Goal: Find specific page/section: Find specific page/section

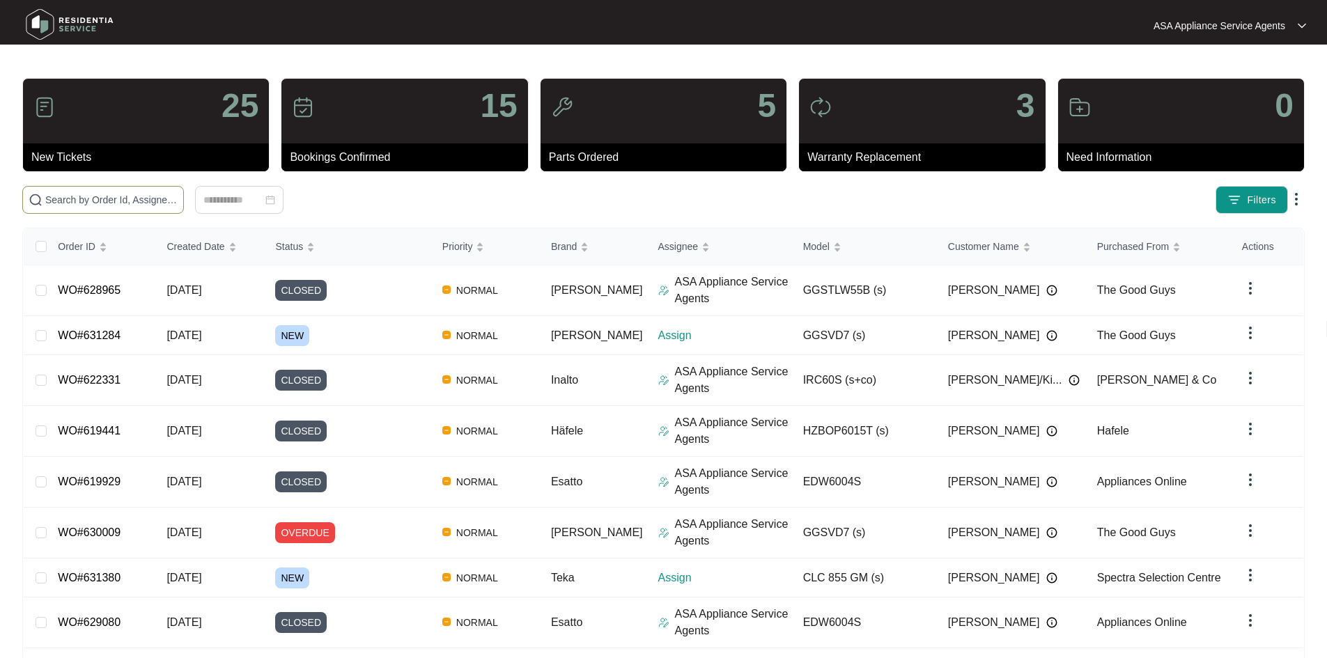
click at [184, 192] on span at bounding box center [103, 200] width 162 height 28
paste input "631380"
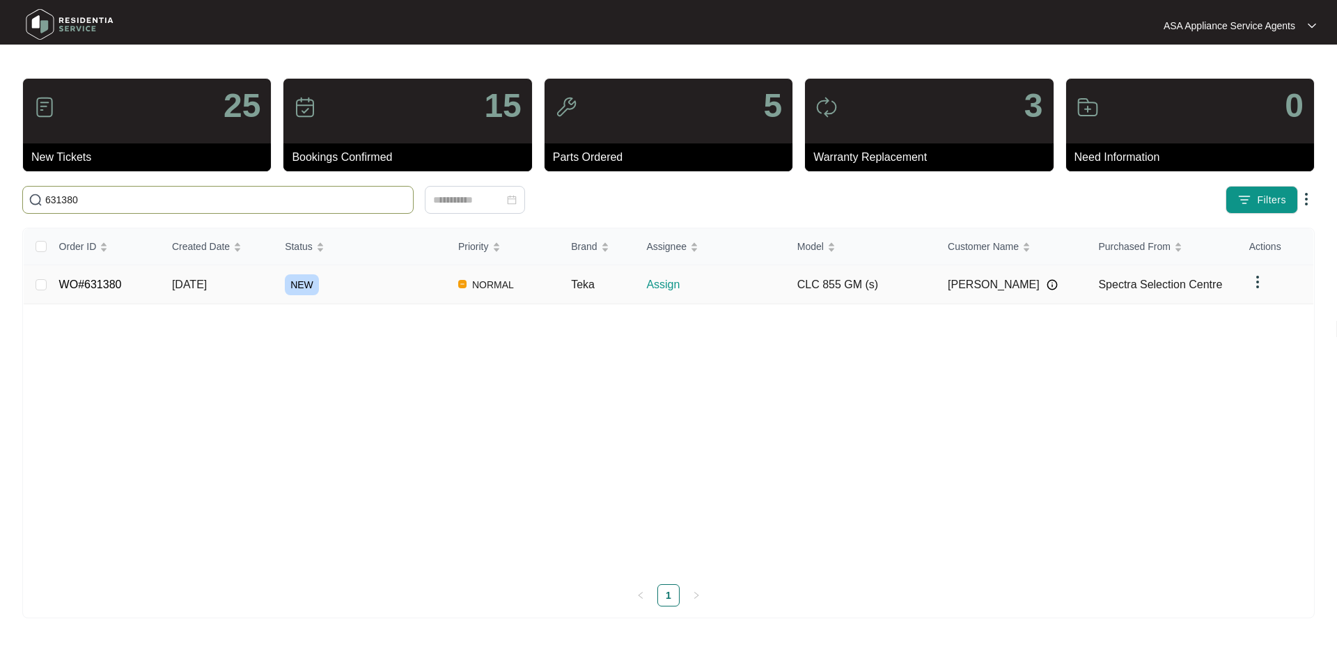
type input "631380"
click at [181, 279] on span "[DATE]" at bounding box center [189, 285] width 35 height 12
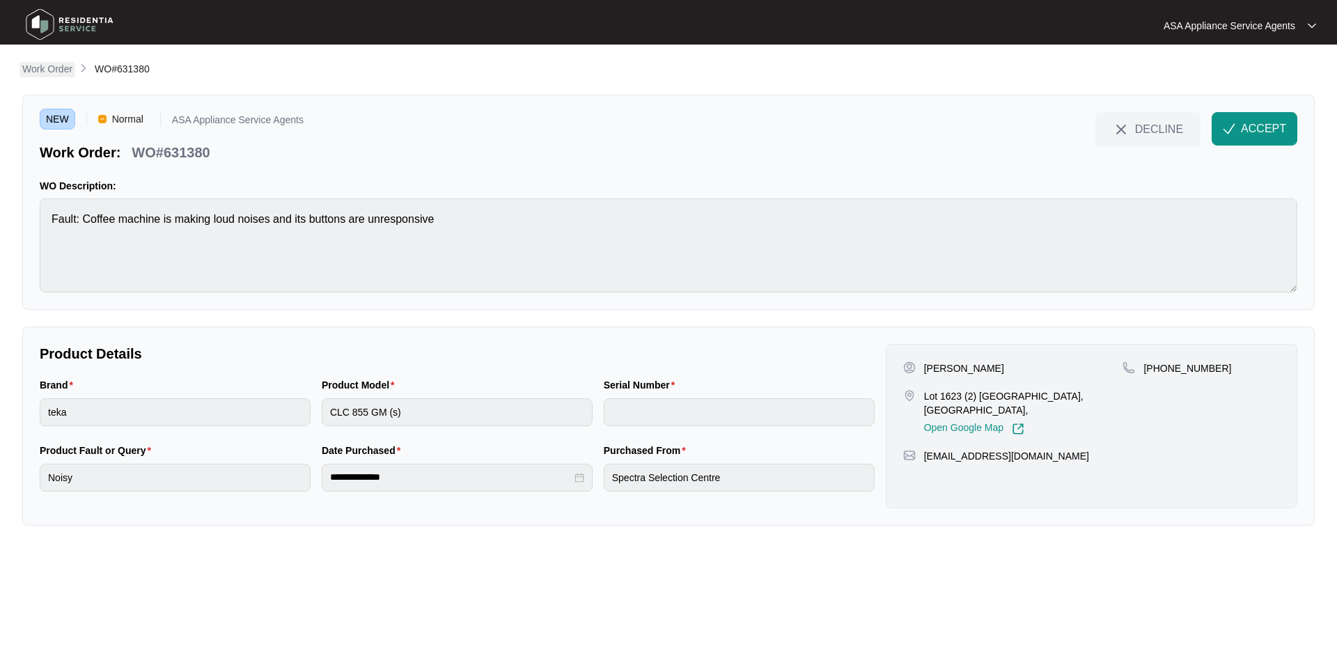
click at [61, 66] on p "Work Order" at bounding box center [47, 69] width 50 height 14
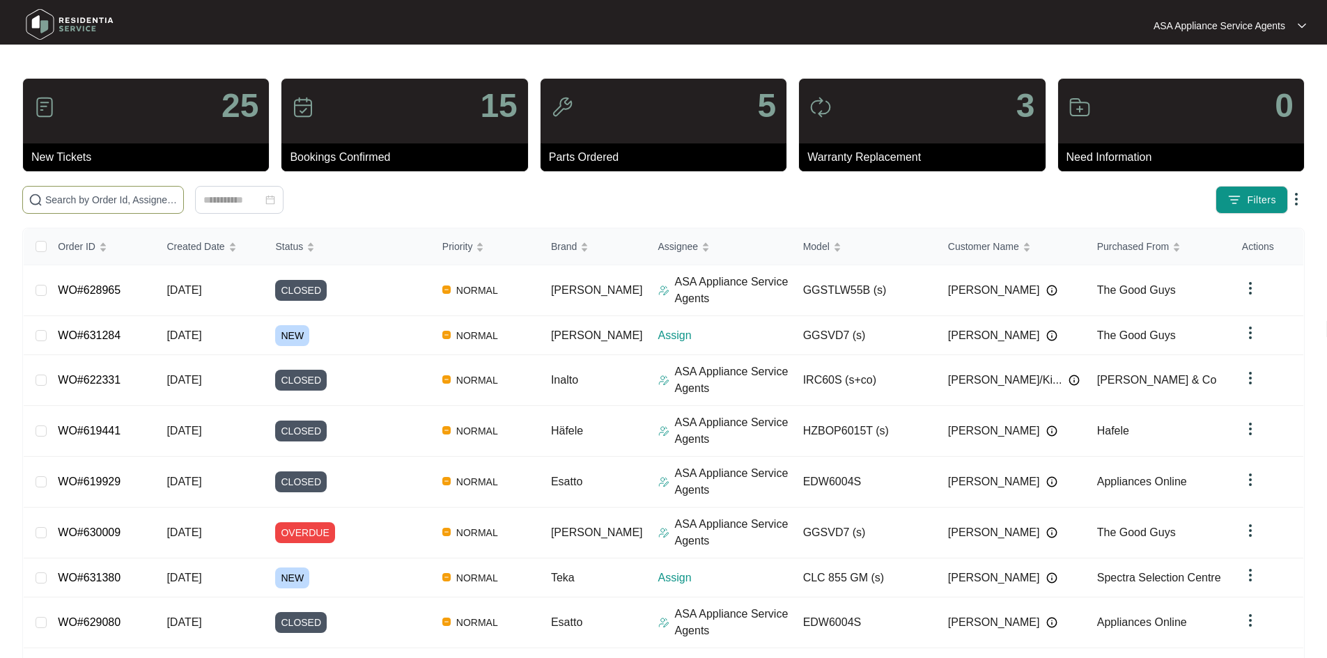
click at [158, 191] on span at bounding box center [103, 200] width 162 height 28
paste input "631284"
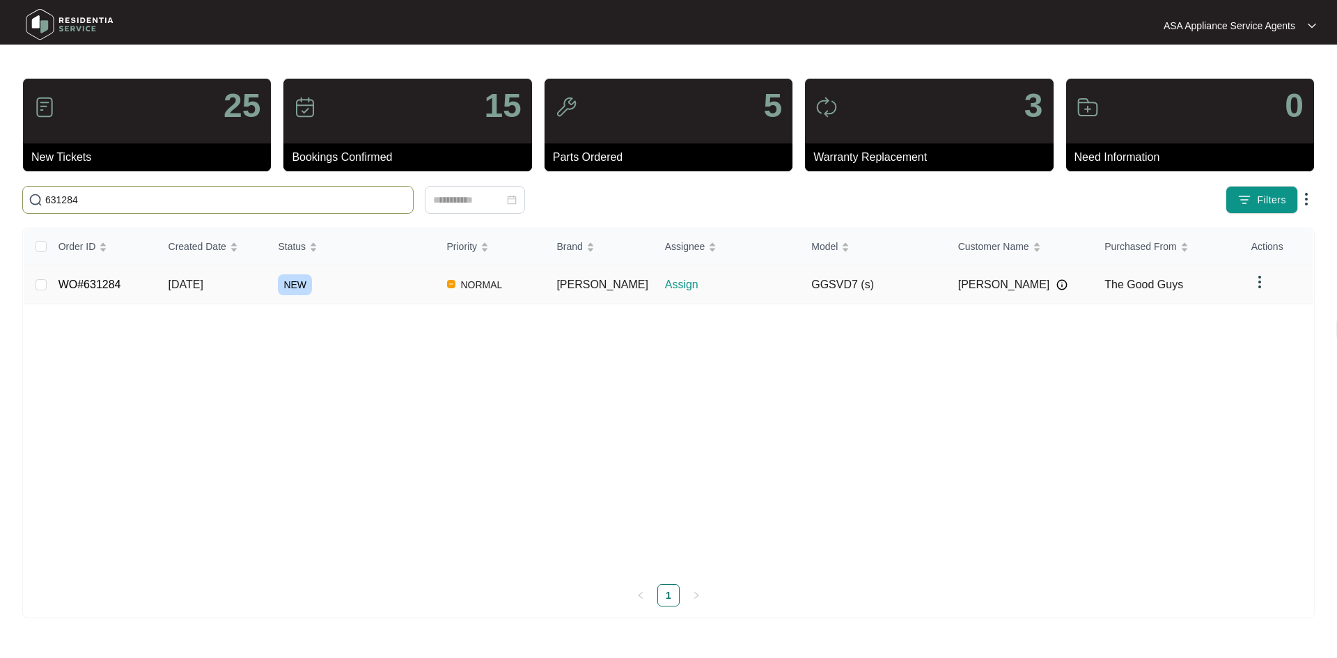
type input "631284"
click at [287, 289] on span "NEW" at bounding box center [295, 284] width 34 height 21
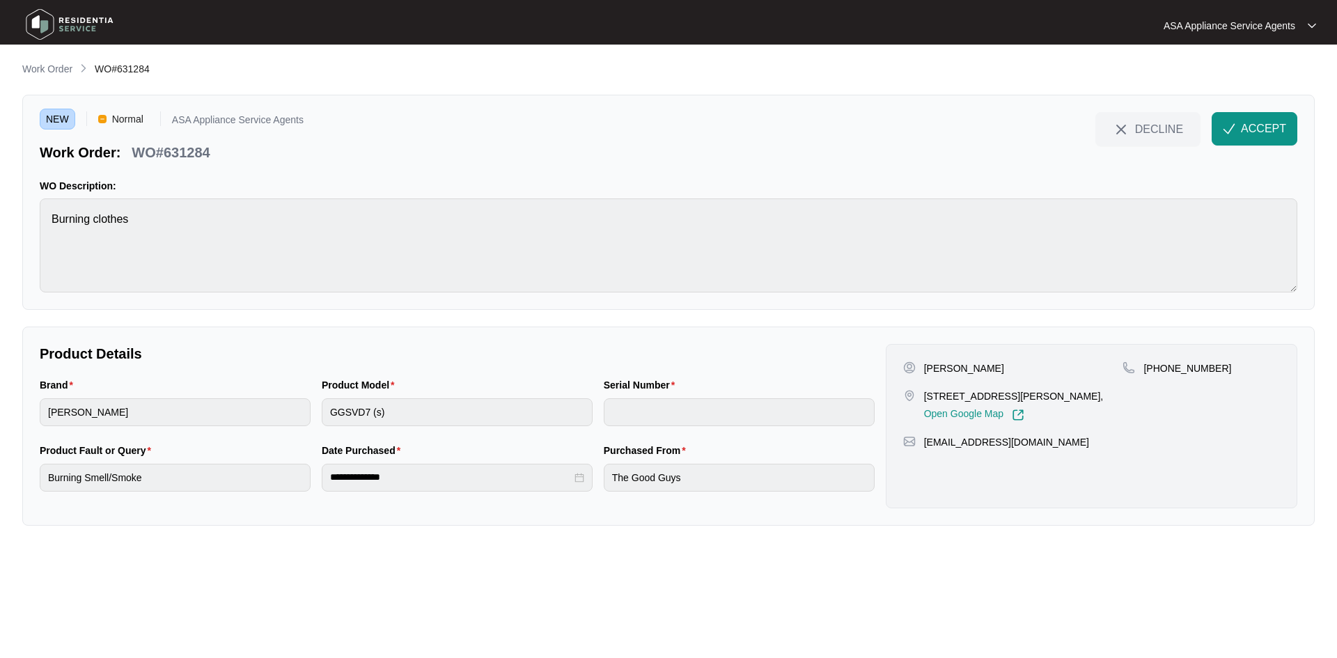
click at [977, 359] on div "[PERSON_NAME] [STREET_ADDRESS][PERSON_NAME], Open Google Map [PHONE_NUMBER] [EM…" at bounding box center [1092, 426] width 412 height 164
copy p "[PERSON_NAME]"
click at [925, 361] on p "[PERSON_NAME]" at bounding box center [964, 368] width 80 height 14
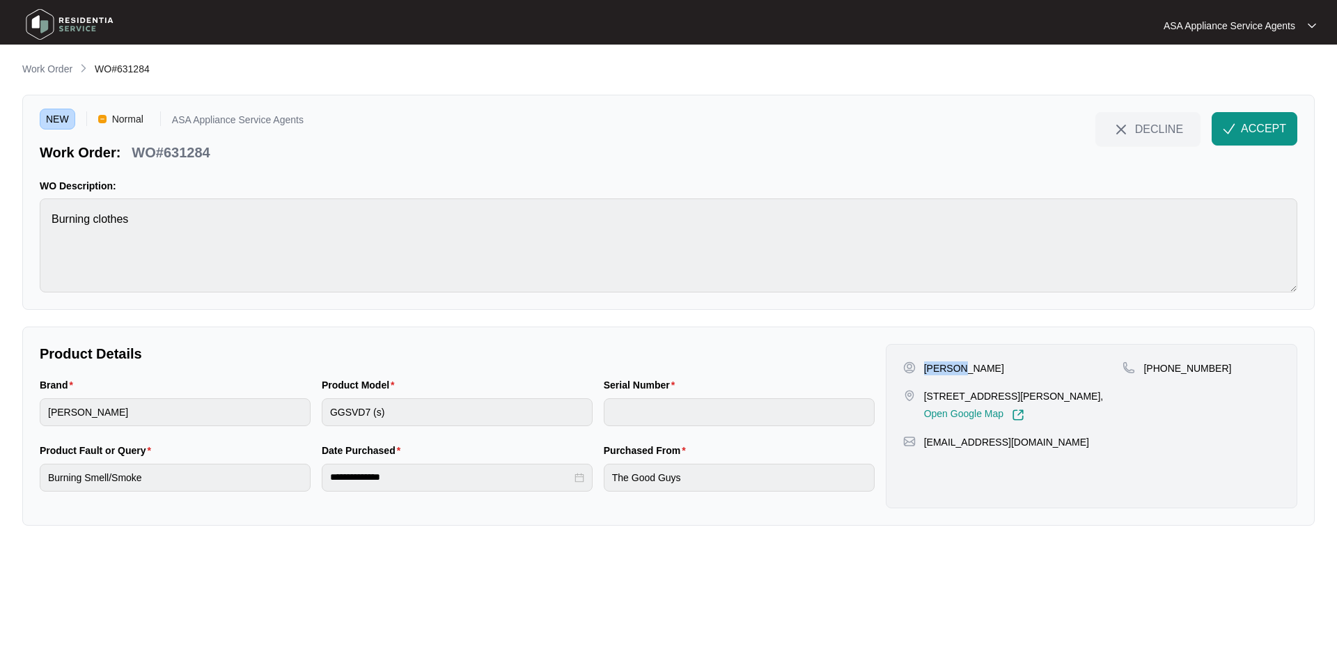
copy p "Aricia"
drag, startPoint x: 921, startPoint y: 393, endPoint x: 1017, endPoint y: 398, distance: 96.9
click at [1017, 398] on div "[STREET_ADDRESS][PERSON_NAME], Open Google Map" at bounding box center [1013, 405] width 220 height 32
copy p "[STREET_ADDRESS][PERSON_NAME]"
click at [1038, 399] on p "[STREET_ADDRESS][PERSON_NAME]," at bounding box center [1014, 396] width 180 height 14
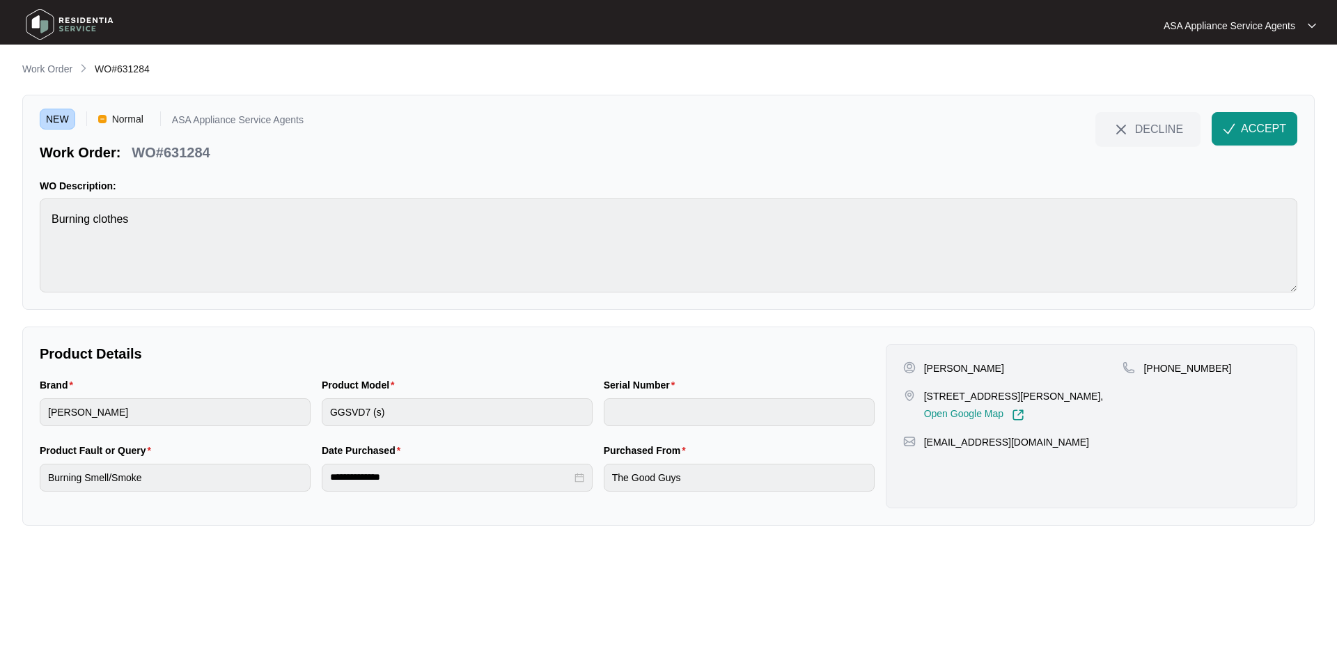
click at [1038, 399] on p "[STREET_ADDRESS][PERSON_NAME]," at bounding box center [1014, 396] width 180 height 14
copy p "[GEOGRAPHIC_DATA]"
drag, startPoint x: 1159, startPoint y: 369, endPoint x: 1265, endPoint y: 373, distance: 105.9
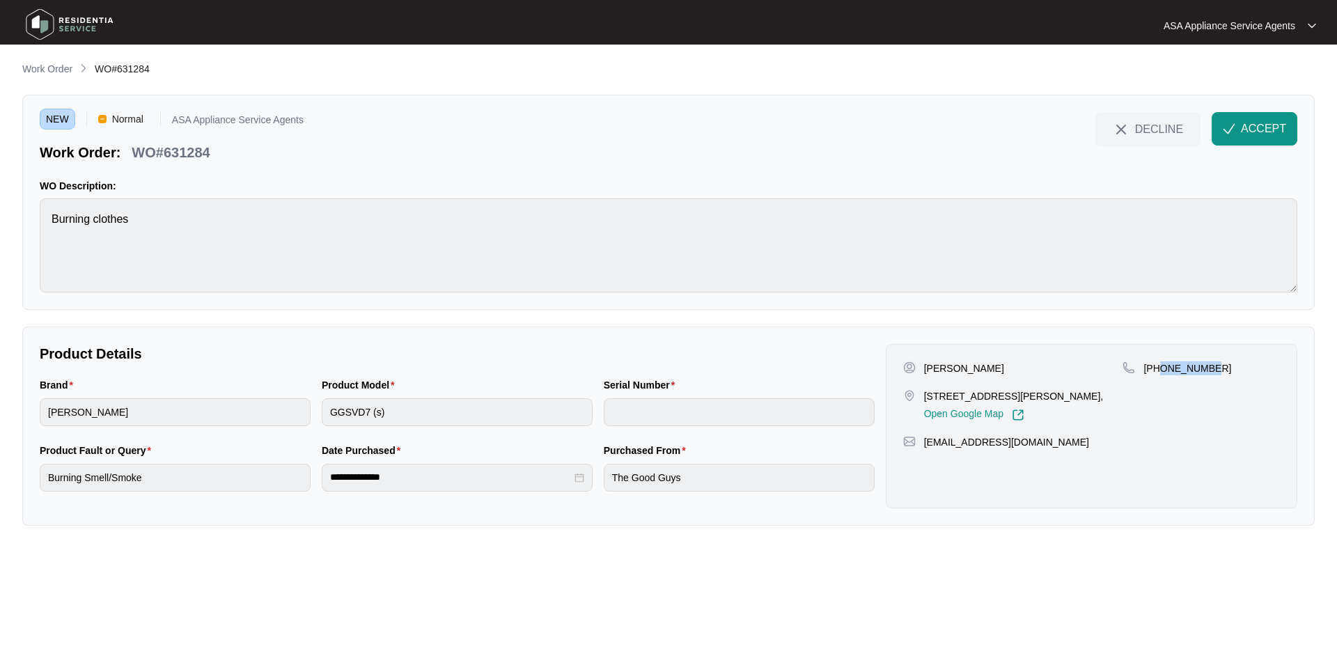
click at [1265, 373] on div "[PHONE_NUMBER]" at bounding box center [1201, 368] width 157 height 14
copy p "450684691"
drag, startPoint x: 1038, startPoint y: 444, endPoint x: 903, endPoint y: 437, distance: 134.6
click at [903, 437] on div "[EMAIL_ADDRESS][DOMAIN_NAME]" at bounding box center [1091, 442] width 377 height 14
click at [935, 439] on p "[EMAIL_ADDRESS][DOMAIN_NAME]" at bounding box center [1006, 442] width 165 height 14
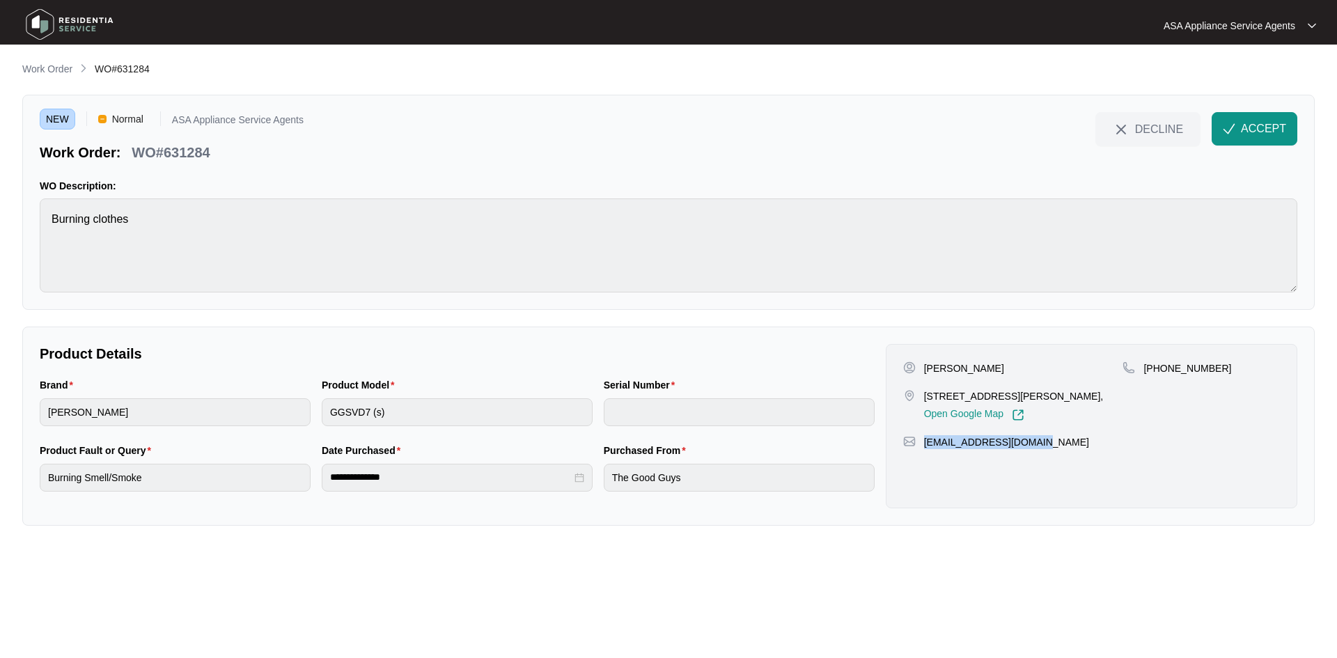
drag, startPoint x: 1042, startPoint y: 444, endPoint x: 925, endPoint y: 449, distance: 117.1
click at [925, 449] on div "[PERSON_NAME] [STREET_ADDRESS][PERSON_NAME], Open Google Map [PHONE_NUMBER] [EM…" at bounding box center [1092, 426] width 412 height 164
copy p "[EMAIL_ADDRESS][DOMAIN_NAME]"
click at [0, 223] on main "**********" at bounding box center [668, 329] width 1337 height 658
drag, startPoint x: 224, startPoint y: 155, endPoint x: 129, endPoint y: 154, distance: 94.7
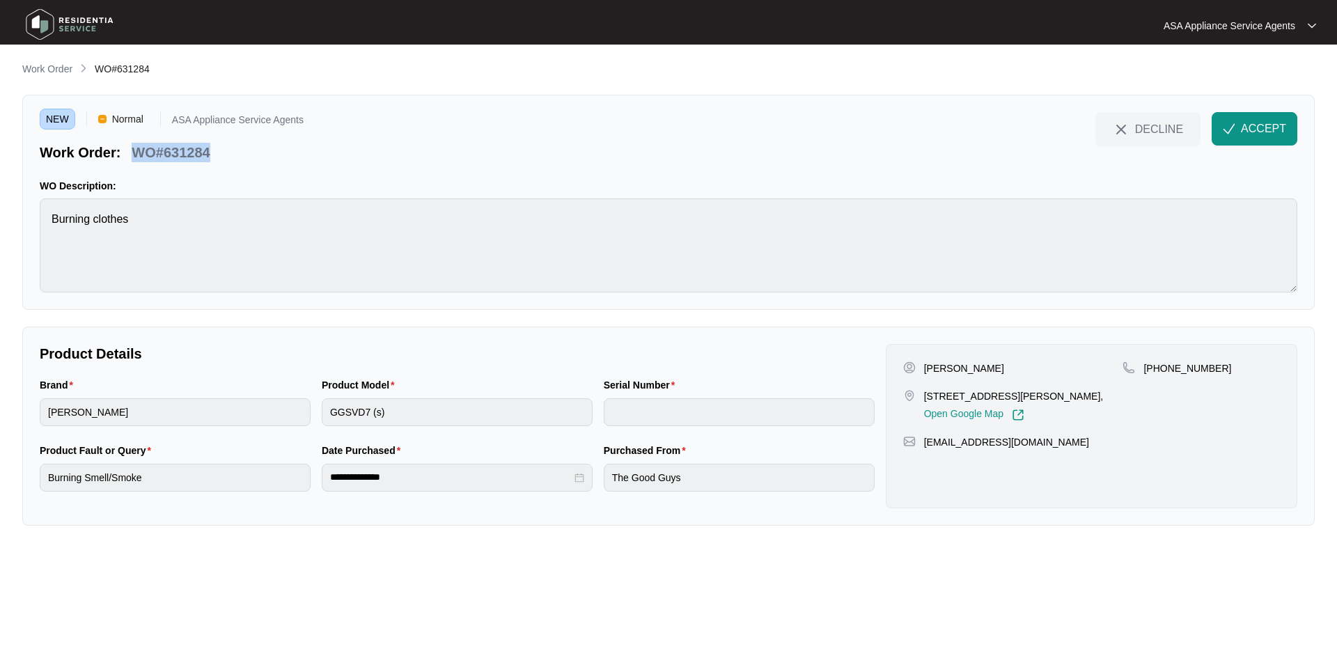
click at [129, 154] on div "Work Order: WO#631284" at bounding box center [172, 150] width 264 height 24
copy p "WO#631284"
click at [310, 414] on div "Brand [PERSON_NAME] Product Model GGSVD7 (s) Serial Number" at bounding box center [457, 409] width 846 height 65
click at [1231, 125] on img "button" at bounding box center [1229, 129] width 13 height 13
